Goal: Task Accomplishment & Management: Manage account settings

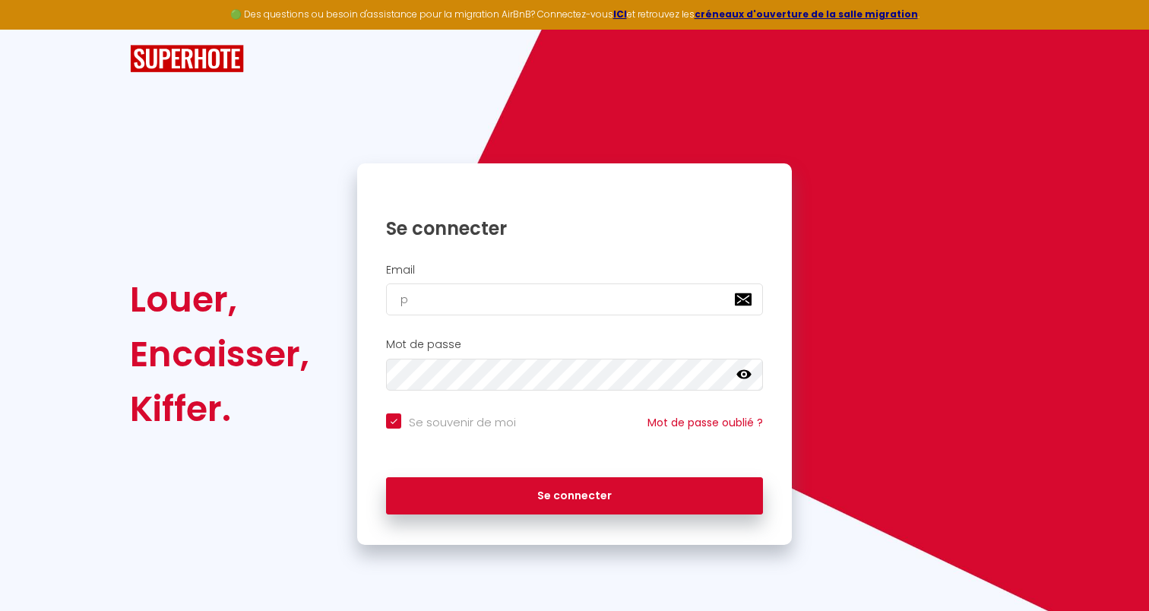
type input "pa"
checkbox input "true"
type input "patr"
checkbox input "true"
type input "patric"
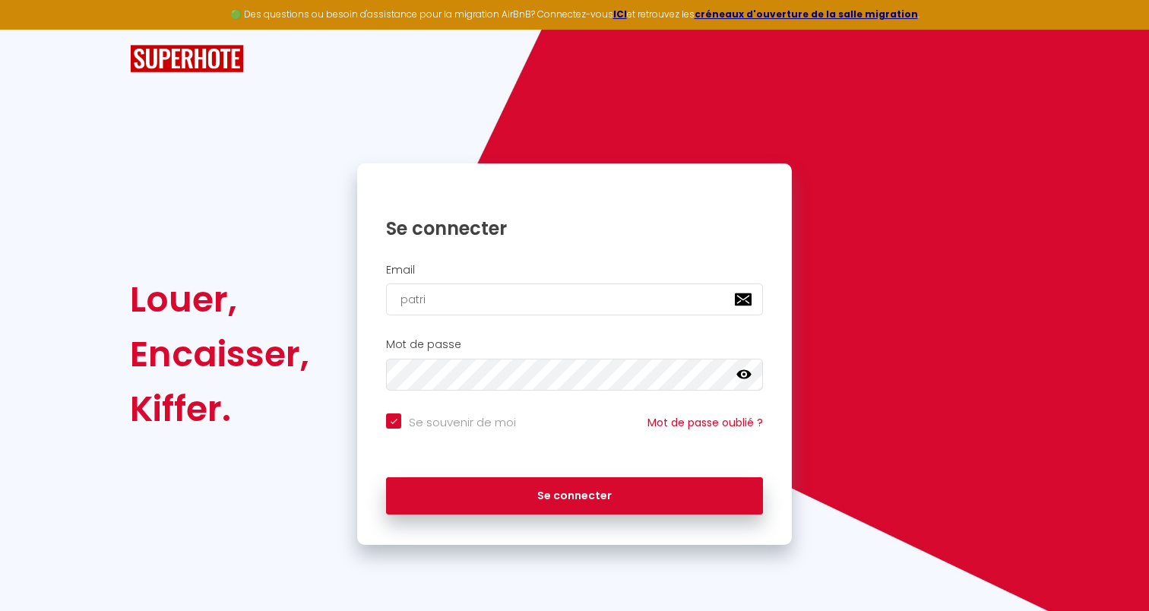
checkbox input "true"
type input "[PERSON_NAME]@"
checkbox input "true"
type input "[PERSON_NAME]"
checkbox input "true"
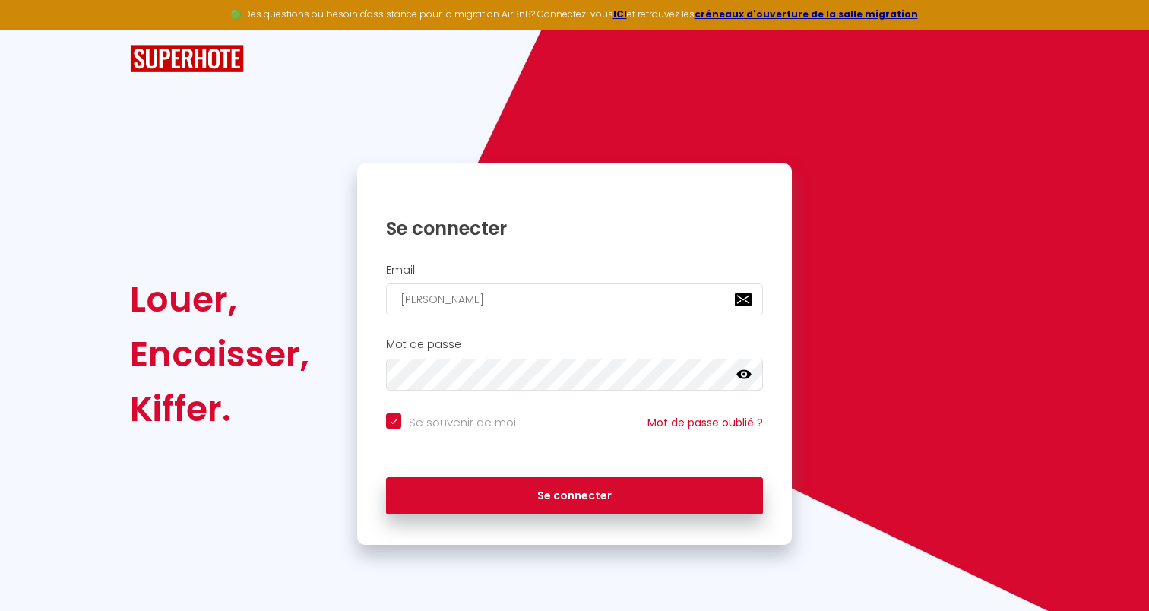
type input "[PERSON_NAME]"
checkbox input "true"
type input "[PERSON_NAME]"
checkbox input "true"
type input "[PERSON_NAME]"
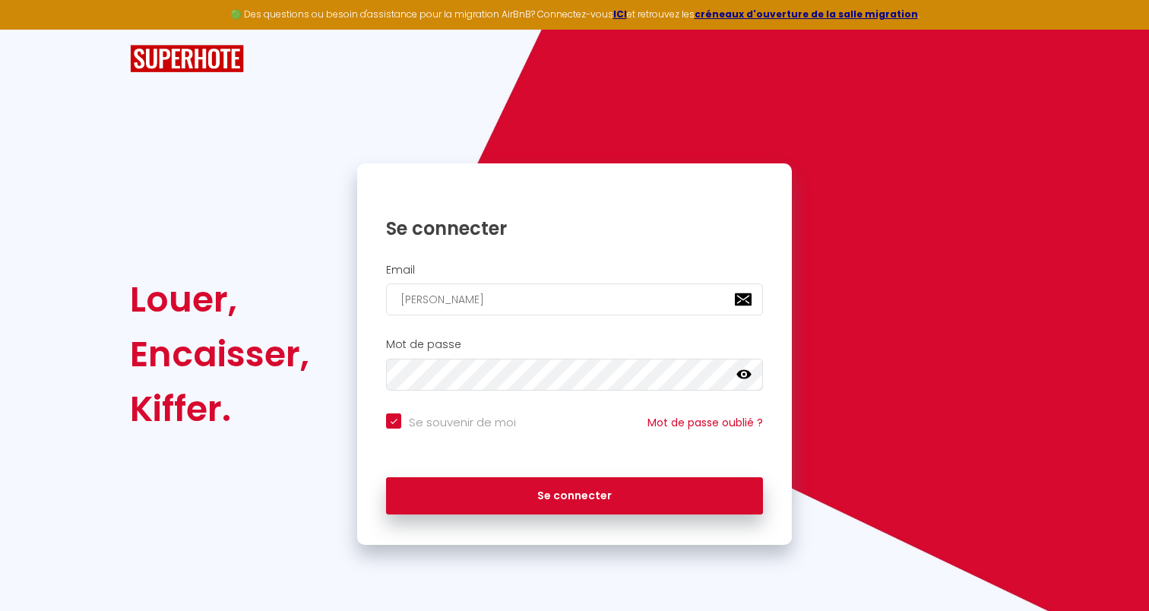
checkbox input "true"
type input "[PERSON_NAME]"
checkbox input "true"
type input "[PERSON_NAME]@newgate"
checkbox input "true"
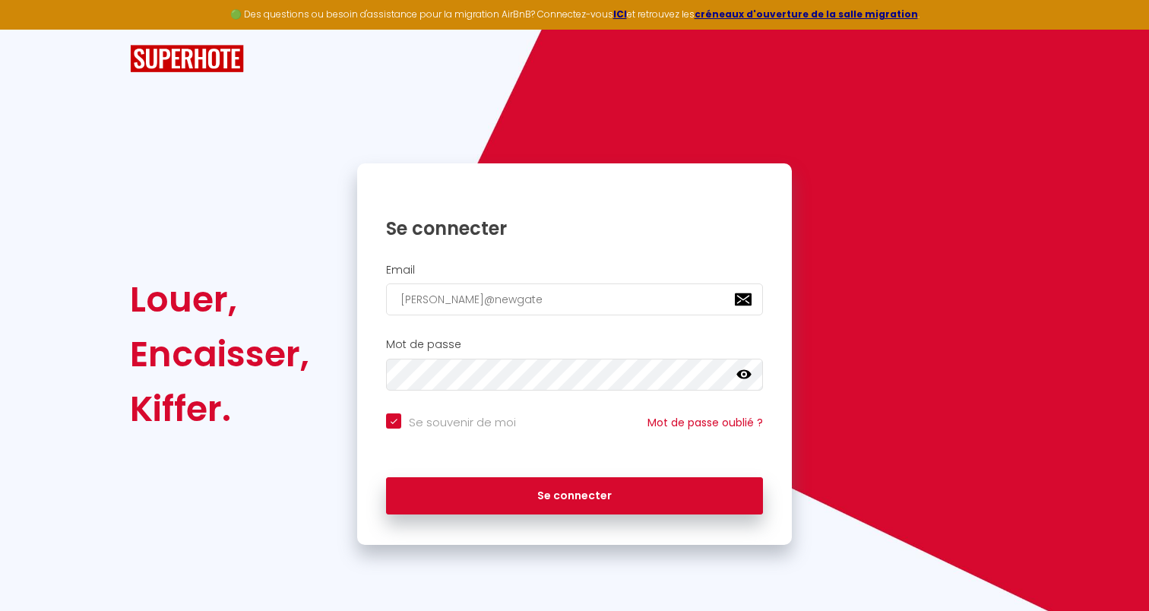
type input "[PERSON_NAME]@newgate."
checkbox input "true"
type input "[PERSON_NAME]"
checkbox input "true"
type input "[PERSON_NAME][EMAIL_ADDRESS][DOMAIN_NAME]"
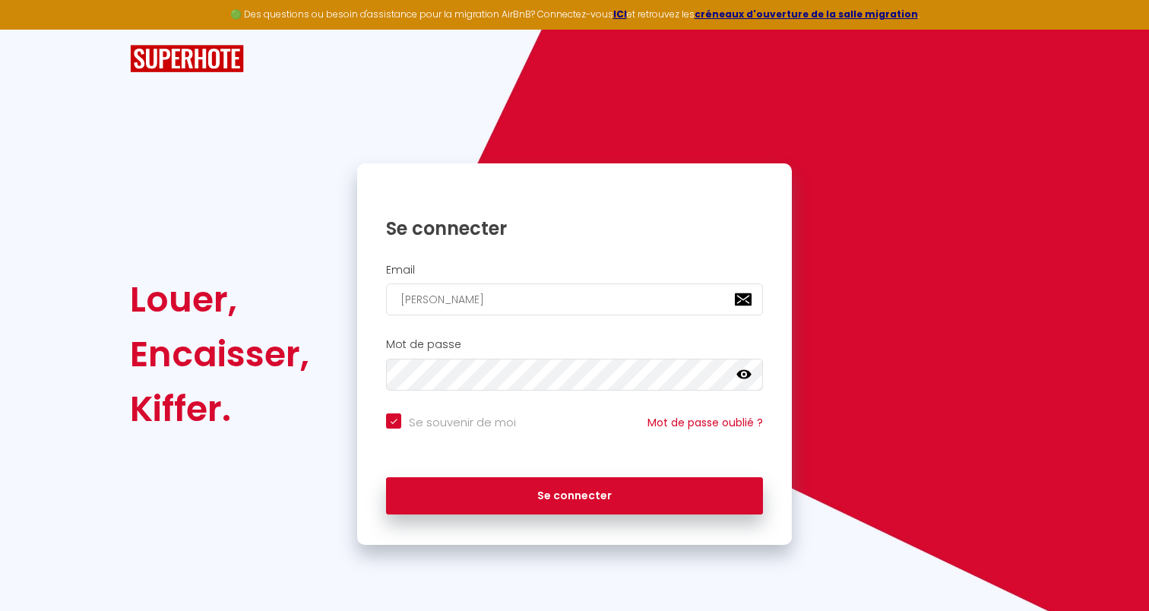
checkbox input "true"
type input "[PERSON_NAME][EMAIL_ADDRESS][DOMAIN_NAME]"
click at [574, 493] on button "Se connecter" at bounding box center [574, 496] width 377 height 38
checkbox input "true"
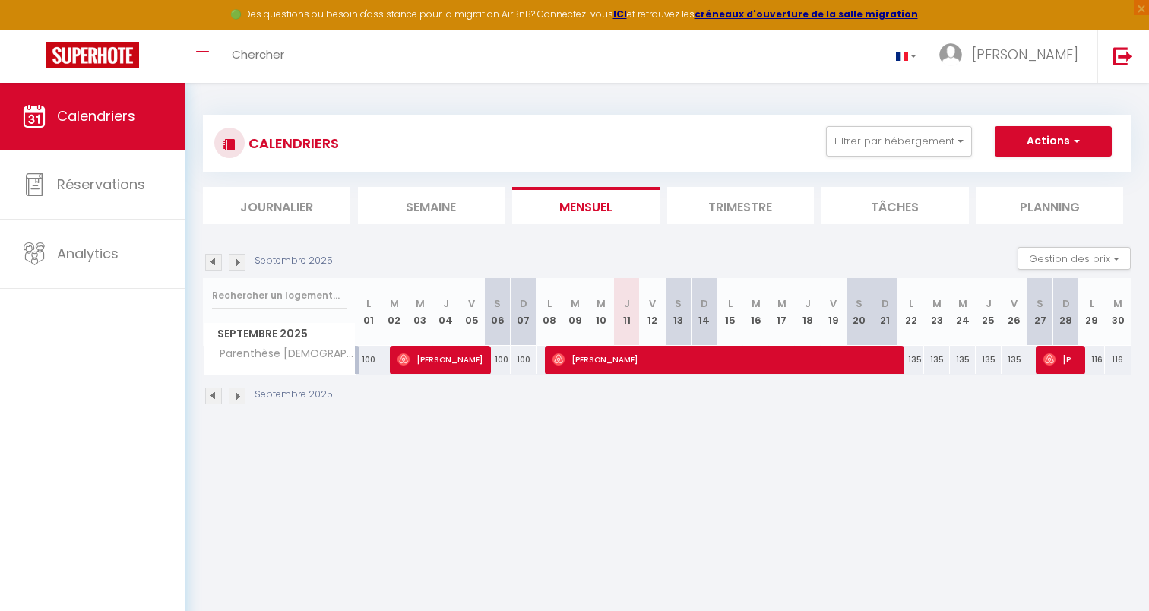
click at [232, 263] on img at bounding box center [237, 262] width 17 height 17
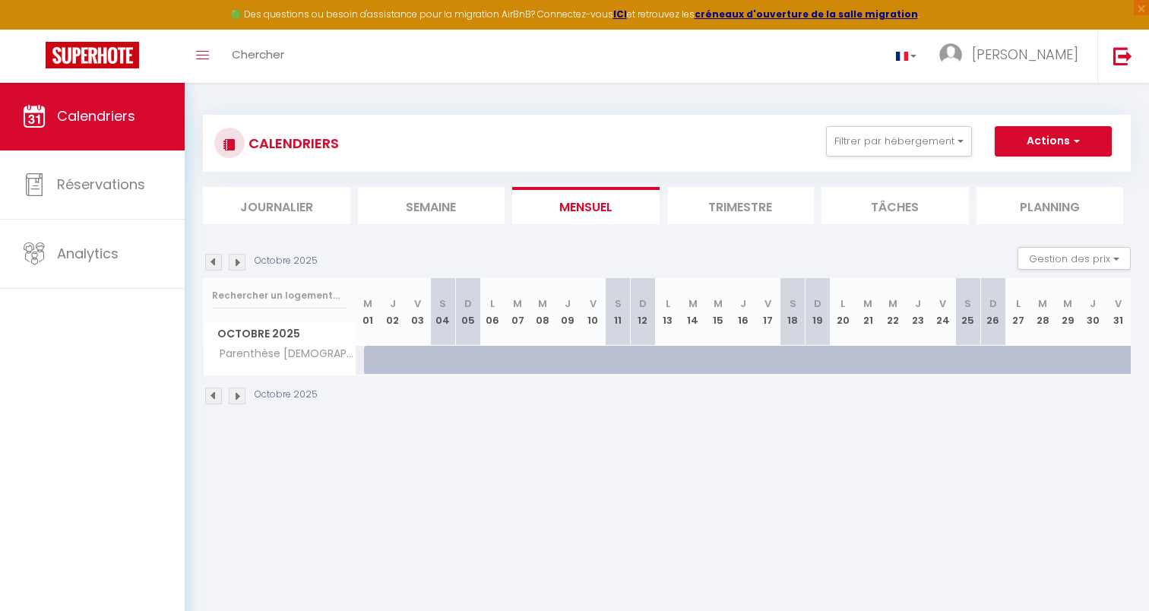
click at [371, 359] on div at bounding box center [376, 360] width 25 height 29
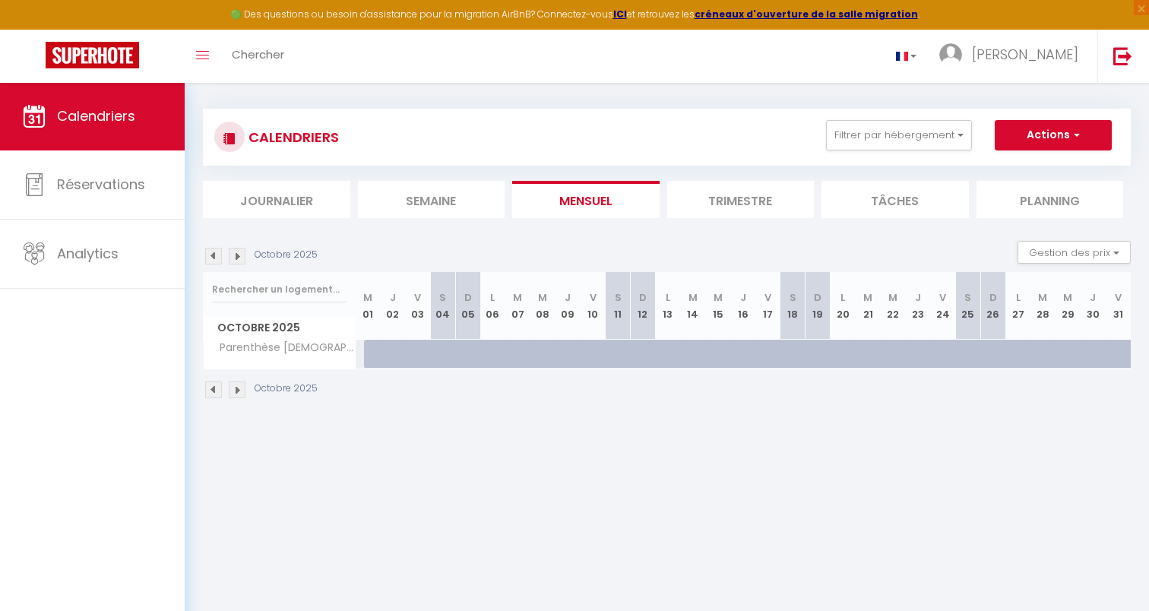
click at [371, 352] on div at bounding box center [376, 354] width 25 height 29
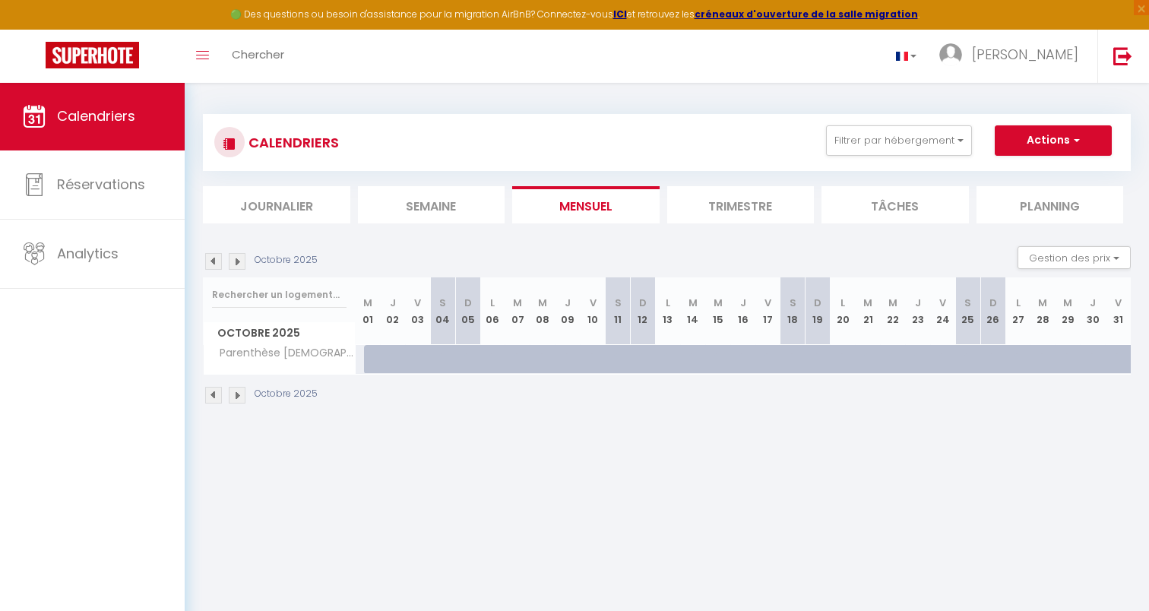
click at [1042, 138] on button "Actions" at bounding box center [1052, 140] width 117 height 30
click at [934, 256] on div "Octobre 2025 Gestion des prix Nb Nuits minimum Règles Disponibilité" at bounding box center [667, 262] width 928 height 31
click at [1038, 213] on li "Planning" at bounding box center [1049, 205] width 147 height 37
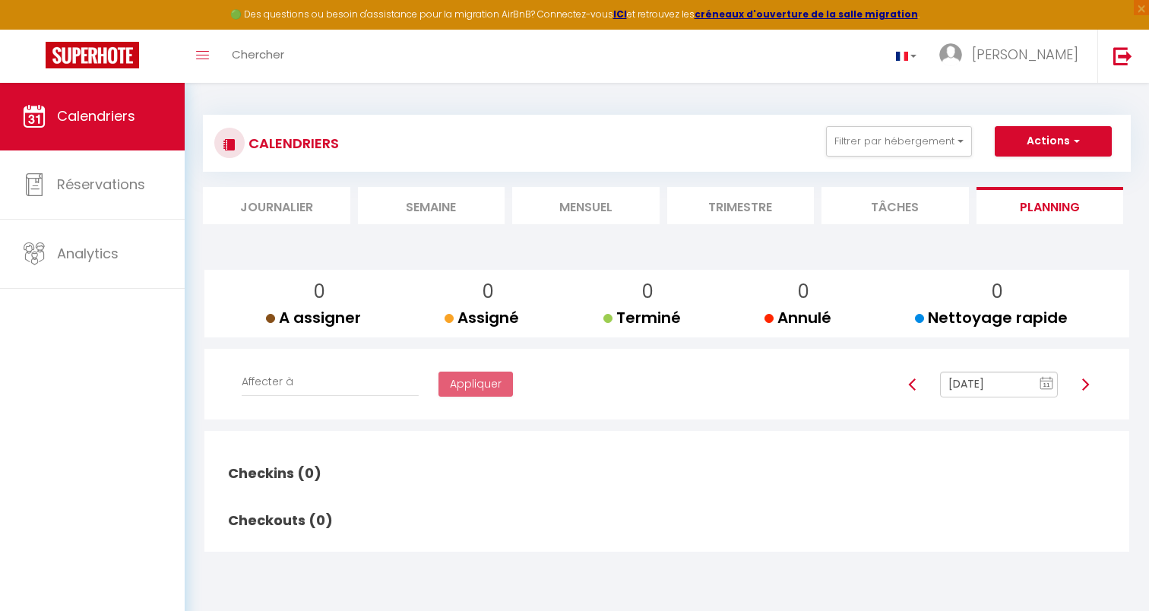
click at [443, 212] on li "Semaine" at bounding box center [431, 205] width 147 height 37
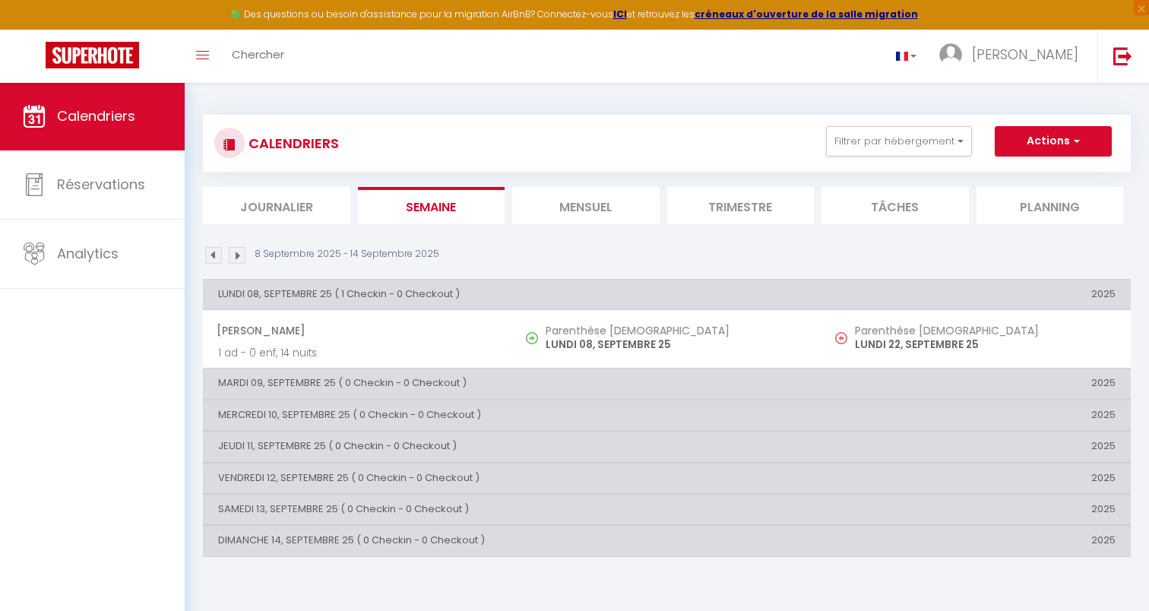
click at [607, 213] on li "Mensuel" at bounding box center [585, 205] width 147 height 37
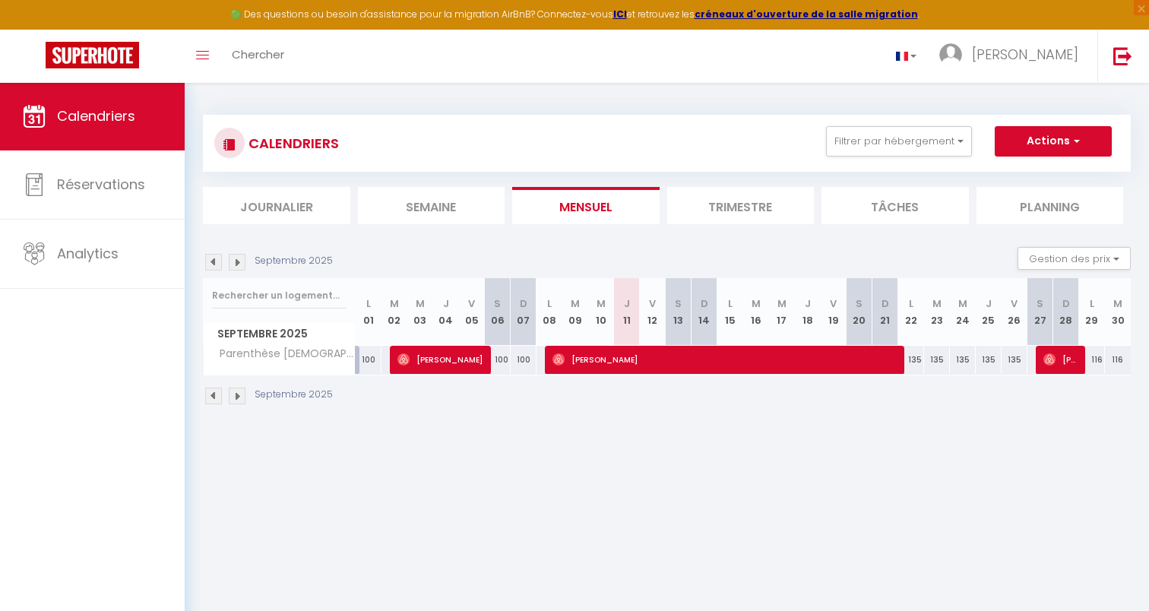
click at [240, 261] on img at bounding box center [237, 262] width 17 height 17
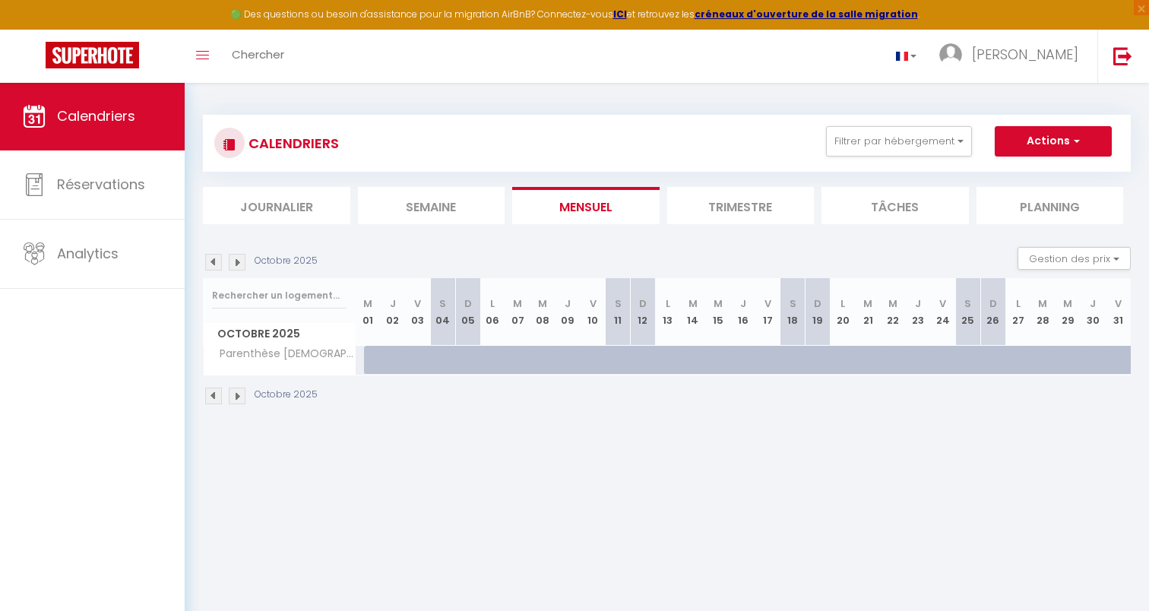
click at [370, 315] on th "M 01" at bounding box center [368, 312] width 25 height 68
click at [368, 298] on abbr "M" at bounding box center [367, 303] width 9 height 14
click at [372, 348] on div at bounding box center [376, 360] width 25 height 29
click at [371, 365] on div at bounding box center [376, 360] width 25 height 29
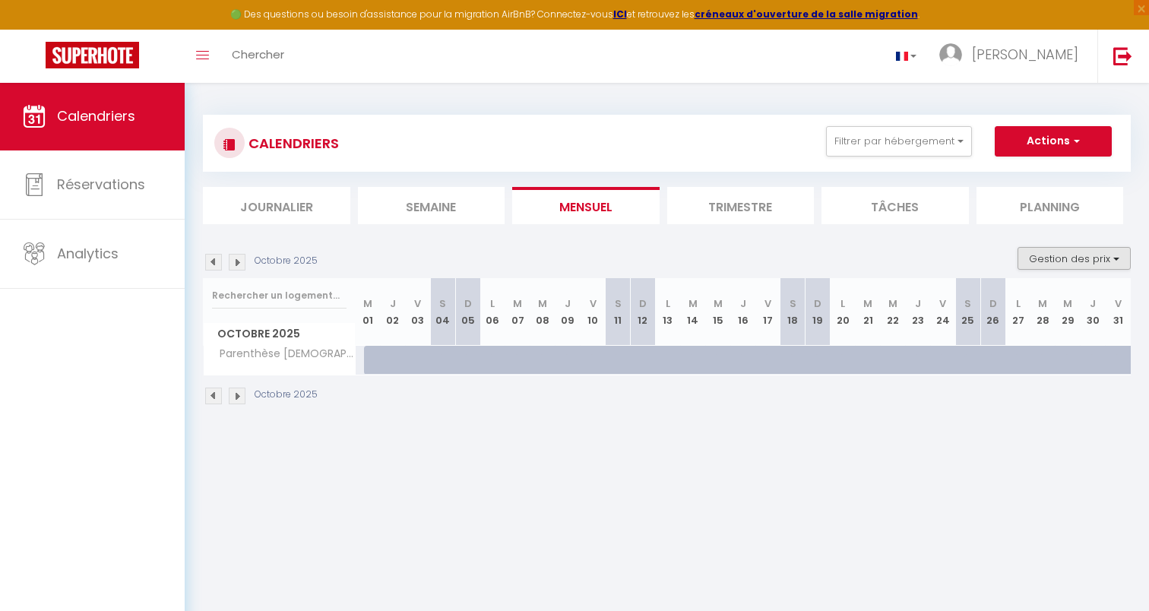
click at [1085, 256] on button "Gestion des prix" at bounding box center [1073, 258] width 113 height 23
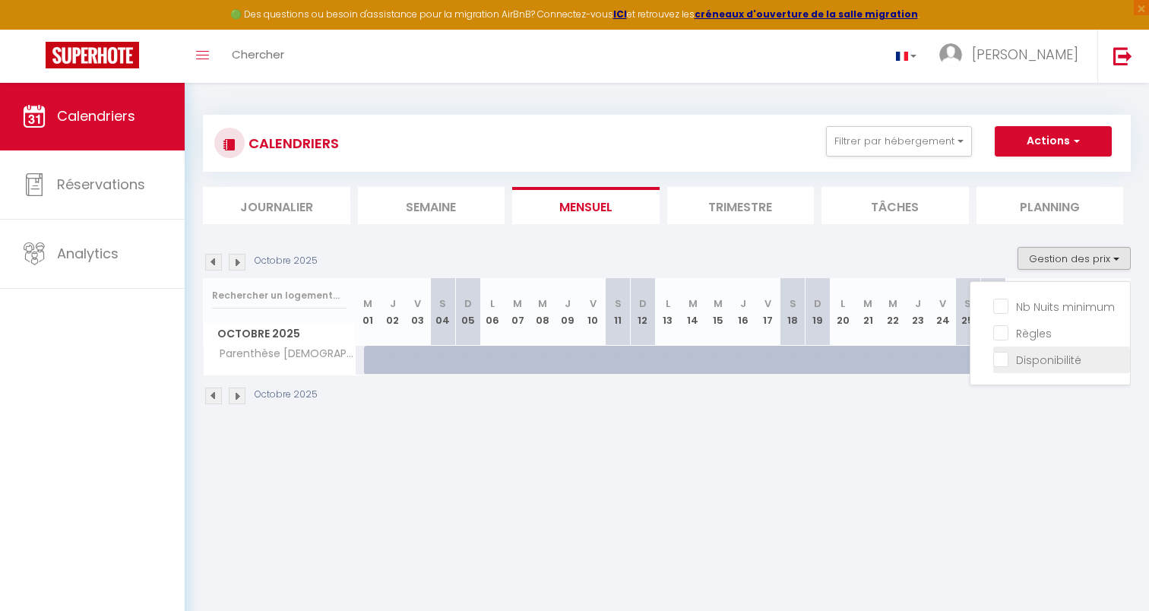
click at [1010, 356] on input "Disponibilité" at bounding box center [1061, 358] width 137 height 15
checkbox input "true"
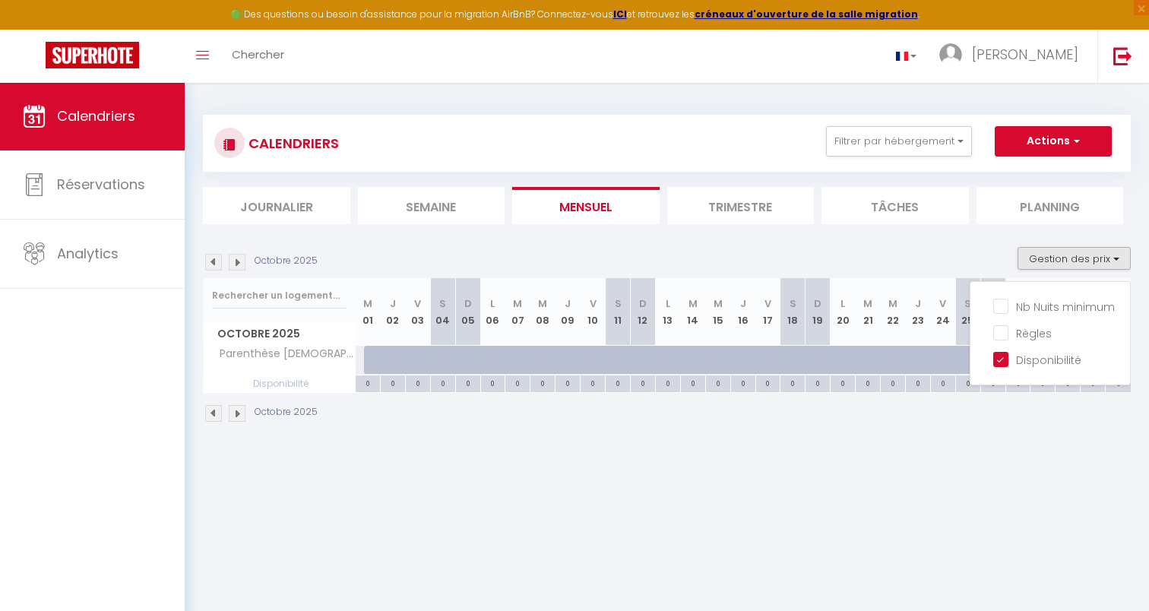
click at [436, 431] on div "Octobre 2025" at bounding box center [667, 415] width 928 height 45
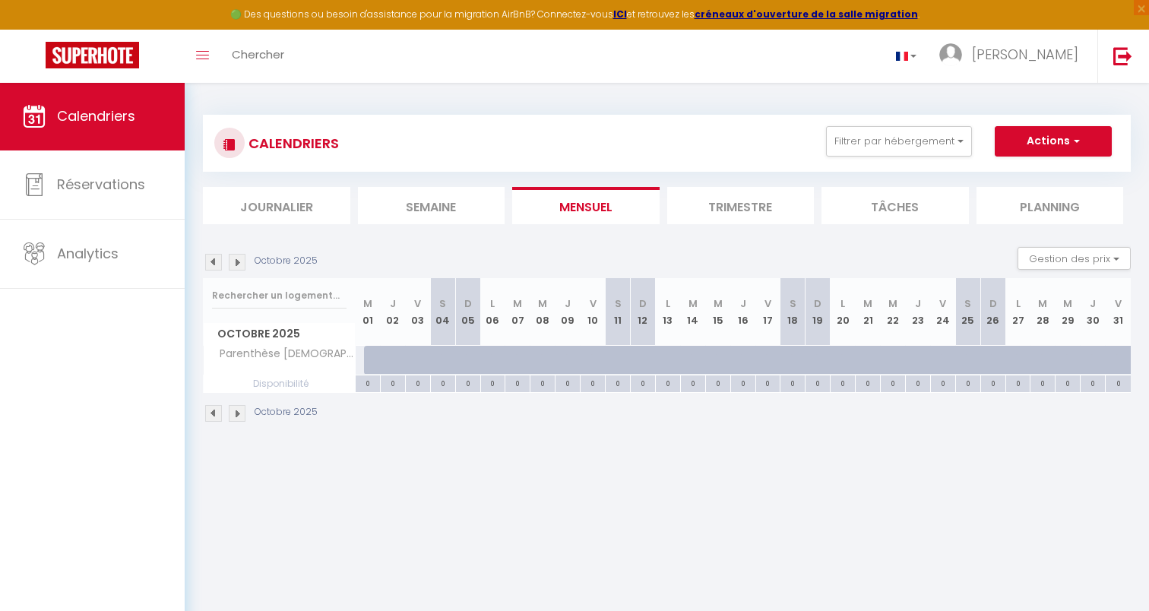
click at [363, 387] on div "0" at bounding box center [368, 382] width 24 height 14
click at [371, 365] on div at bounding box center [376, 360] width 25 height 29
click at [368, 382] on div "0" at bounding box center [368, 382] width 24 height 14
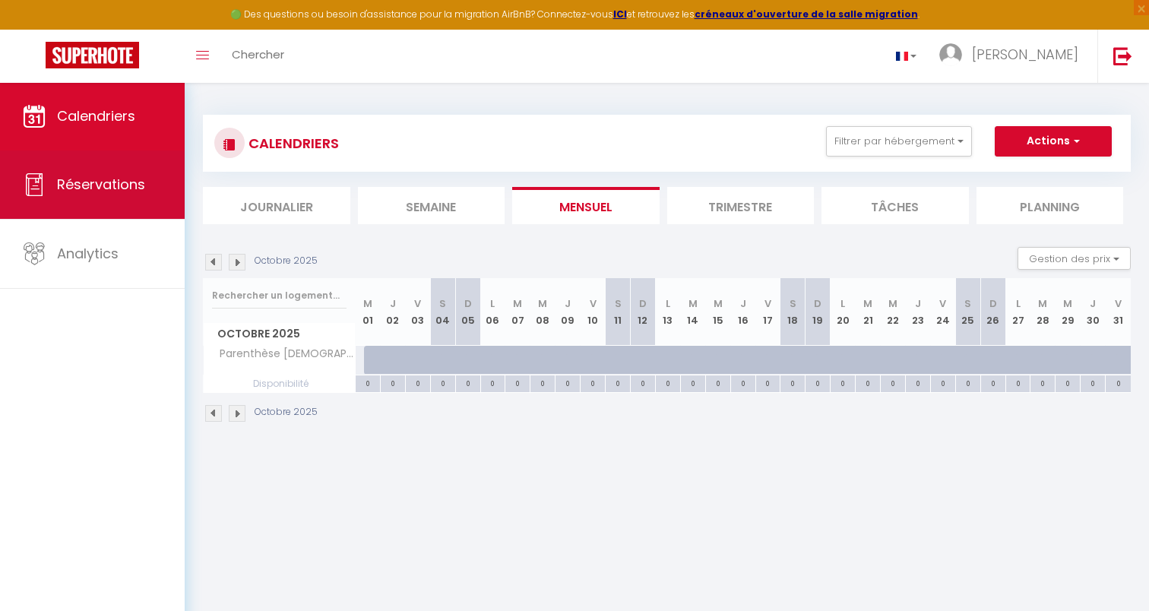
click at [120, 185] on span "Réservations" at bounding box center [101, 184] width 88 height 19
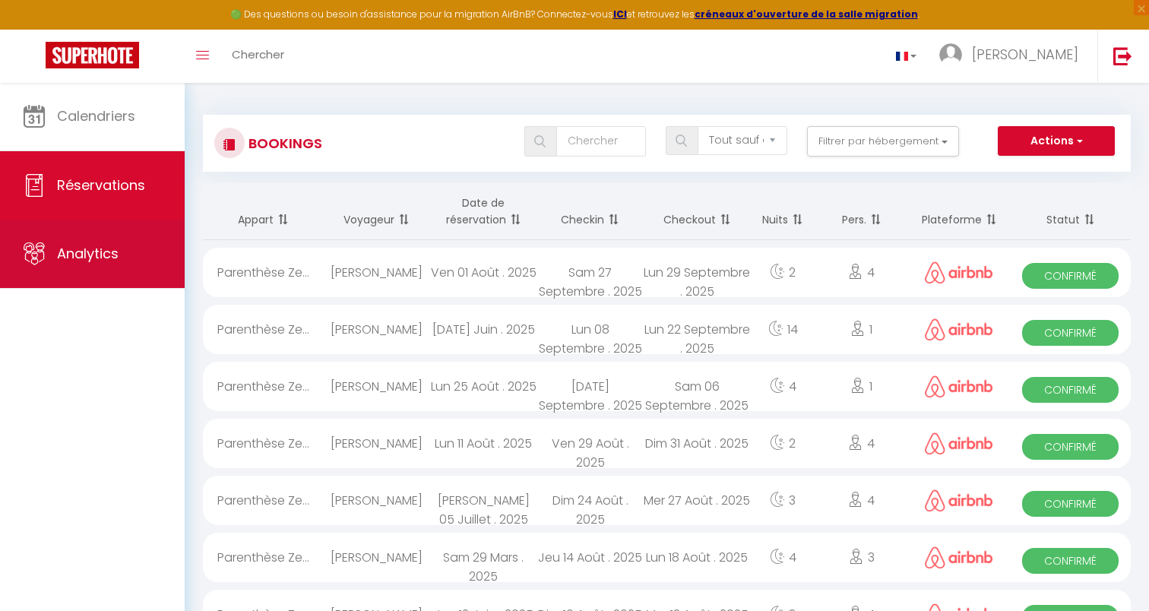
click at [112, 258] on span "Analytics" at bounding box center [88, 253] width 62 height 19
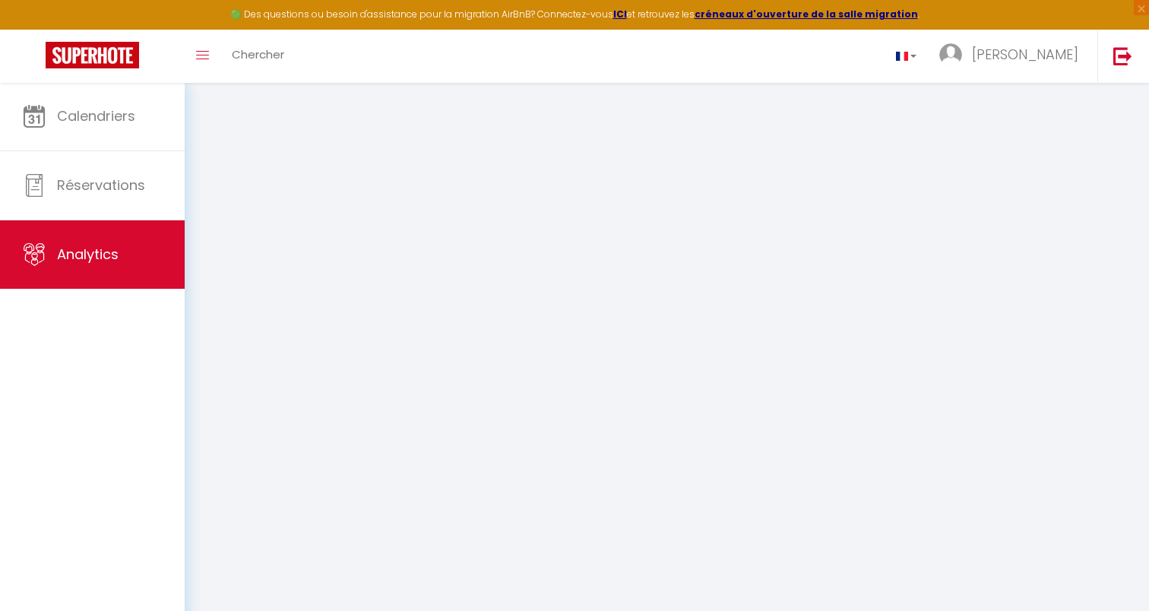
select select "2025"
select select "9"
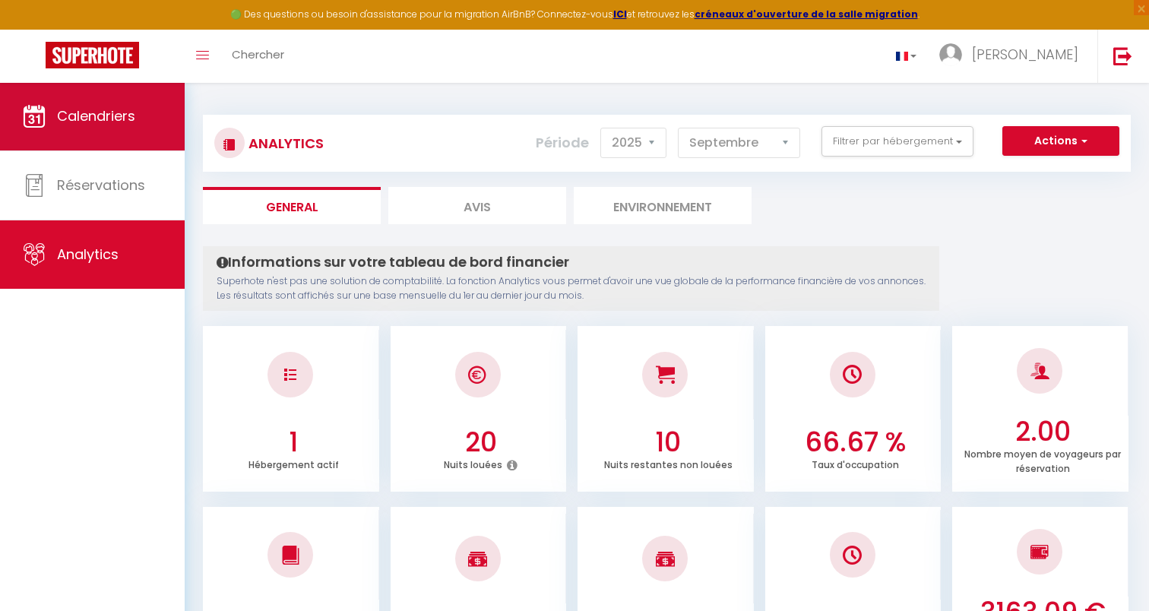
click at [134, 127] on link "Calendriers" at bounding box center [92, 116] width 185 height 68
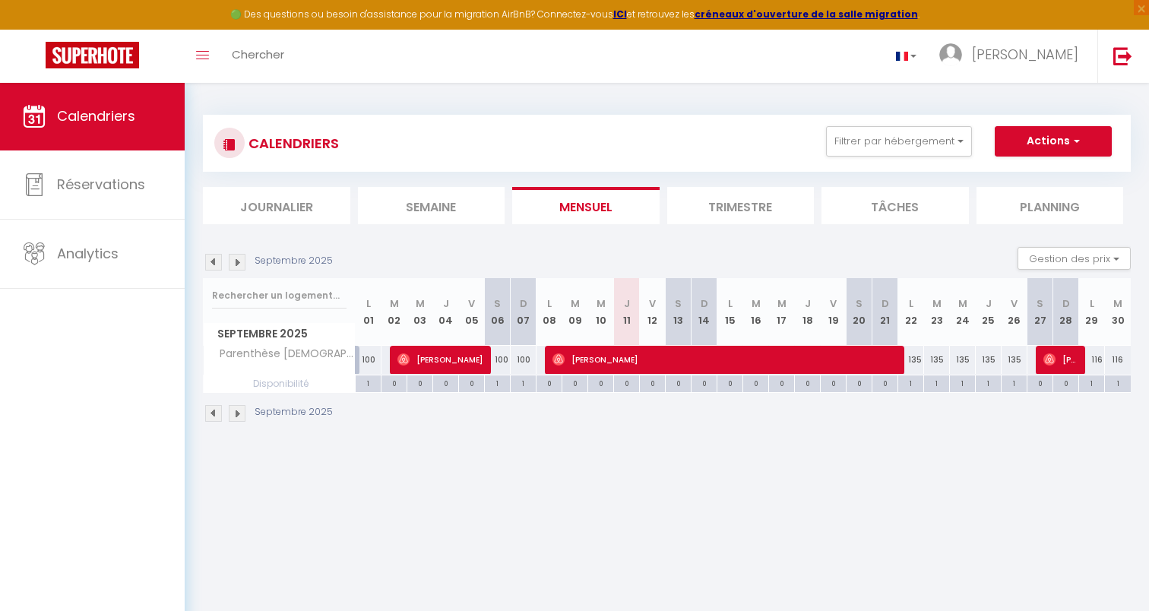
click at [1076, 142] on span "button" at bounding box center [1074, 140] width 9 height 15
click at [1123, 137] on div "Filtrer par hébergement Tous Parenthèse Zen Effacer Sauvegarder Actions Nouvell…" at bounding box center [967, 141] width 318 height 30
click at [1050, 58] on span "[PERSON_NAME]" at bounding box center [1025, 54] width 106 height 19
click at [481, 255] on div "Septembre 2025 Gestion des prix Nb Nuits minimum Règles Disponibilité" at bounding box center [667, 262] width 928 height 31
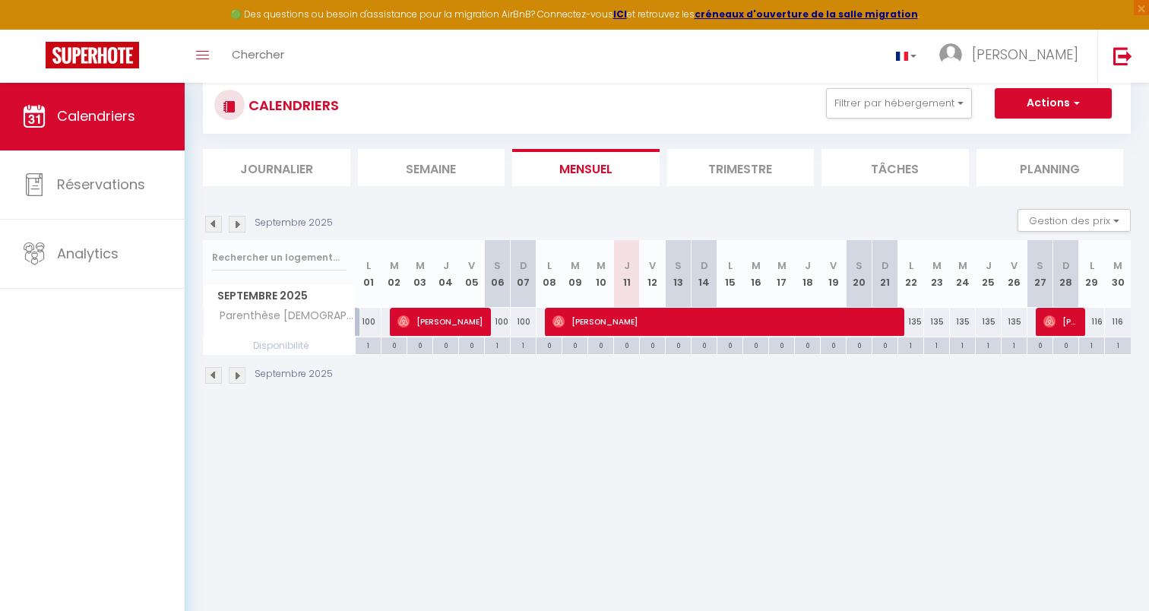
scroll to position [34, 0]
